Goal: Find specific fact: Find specific fact

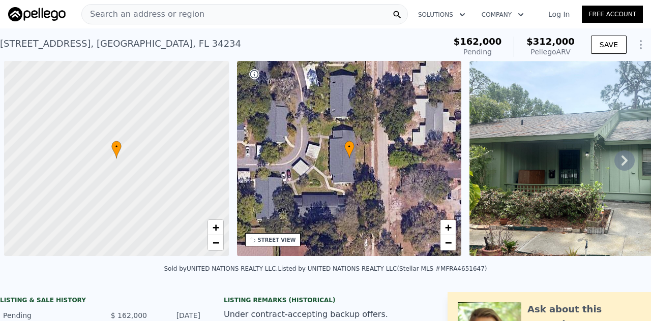
scroll to position [0, 4]
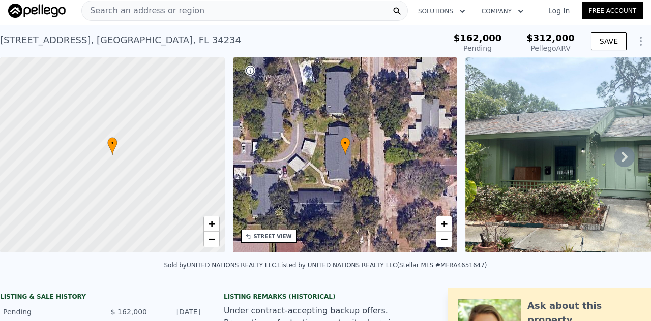
click at [92, 10] on span "Search an address or region" at bounding box center [143, 11] width 123 height 12
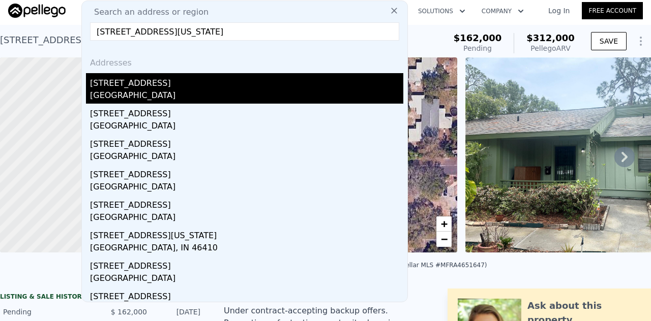
type input "[STREET_ADDRESS][US_STATE]"
click at [250, 92] on div "[GEOGRAPHIC_DATA]" at bounding box center [246, 97] width 313 height 14
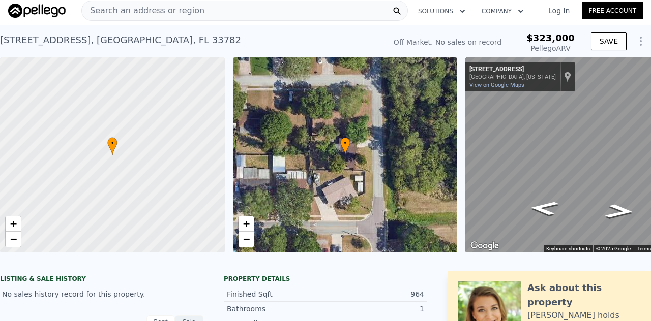
drag, startPoint x: 557, startPoint y: 37, endPoint x: 528, endPoint y: 39, distance: 28.5
click at [528, 39] on div "Off Market. No sales on record $323,000 Pellego ARV" at bounding box center [484, 43] width 189 height 28
click at [529, 39] on div "$323,000 Pellego ARV" at bounding box center [544, 43] width 61 height 20
copy span "$323,000"
